Goal: Task Accomplishment & Management: Use online tool/utility

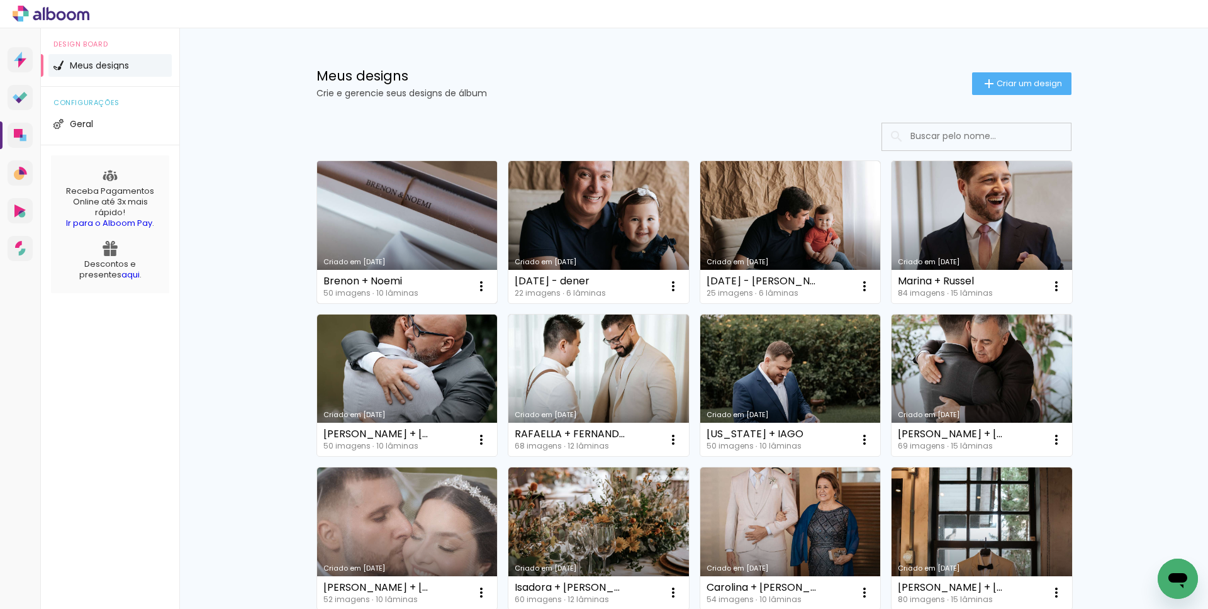
click at [408, 204] on link "Criado em [DATE]" at bounding box center [407, 232] width 181 height 142
